Goal: Task Accomplishment & Management: Complete application form

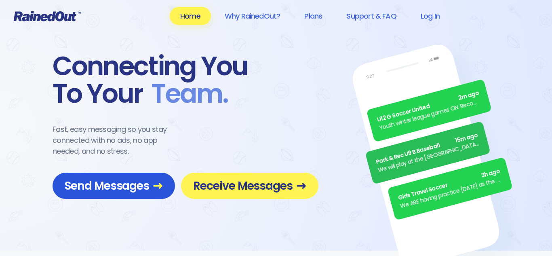
click at [165, 186] on link "Send Messages" at bounding box center [114, 186] width 122 height 26
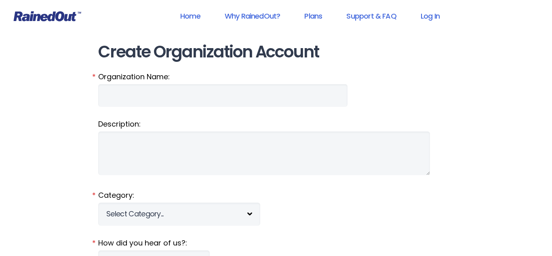
type input "PHRACrush"
click at [438, 15] on link "Log In" at bounding box center [430, 16] width 40 height 18
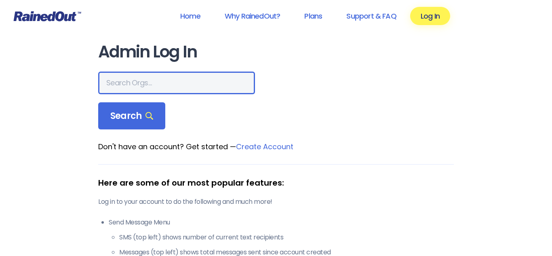
click at [159, 82] on input "text" at bounding box center [176, 83] width 157 height 23
type input "poplar heights"
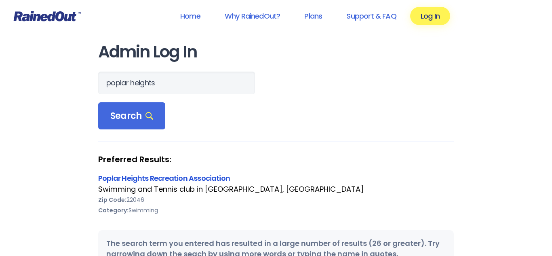
click at [120, 181] on link "Poplar Heights Recreation Association" at bounding box center [164, 178] width 132 height 10
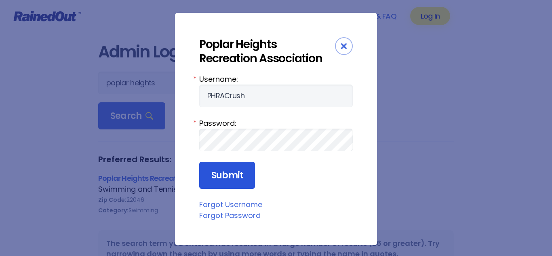
click at [223, 178] on input "Submit" at bounding box center [227, 175] width 56 height 27
